Goal: Transaction & Acquisition: Purchase product/service

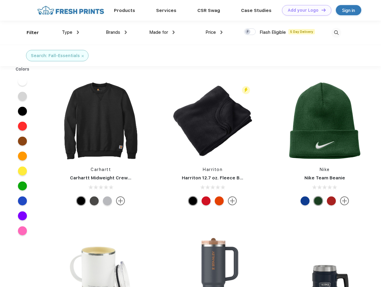
scroll to position [0, 0]
click at [305, 10] on link "Add your Logo Design Tool" at bounding box center [306, 10] width 49 height 10
click at [0, 0] on div "Design Tool" at bounding box center [0, 0] width 0 height 0
click at [321, 10] on link "Add your Logo Design Tool" at bounding box center [306, 10] width 49 height 10
click at [29, 33] on div "Filter" at bounding box center [33, 32] width 12 height 7
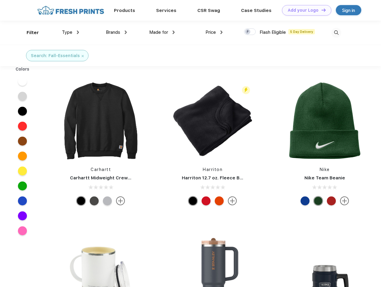
click at [71, 32] on span "Type" at bounding box center [67, 32] width 10 height 5
click at [116, 32] on span "Brands" at bounding box center [113, 32] width 14 height 5
click at [162, 32] on span "Made for" at bounding box center [158, 32] width 19 height 5
click at [214, 32] on span "Price" at bounding box center [210, 32] width 10 height 5
click at [250, 32] on div at bounding box center [250, 31] width 12 height 7
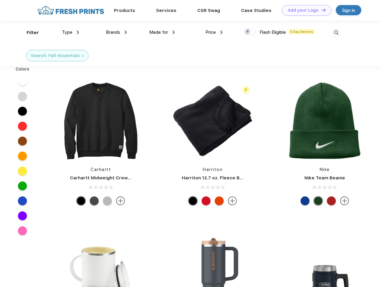
click at [248, 32] on input "checkbox" at bounding box center [246, 30] width 4 height 4
click at [336, 33] on img at bounding box center [336, 33] width 10 height 10
